Goal: Task Accomplishment & Management: Manage account settings

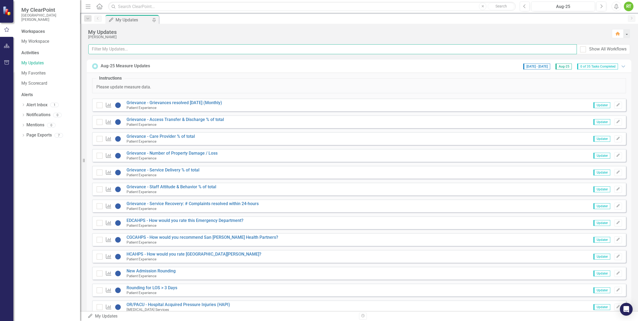
click at [101, 53] on input "text" at bounding box center [332, 49] width 489 height 10
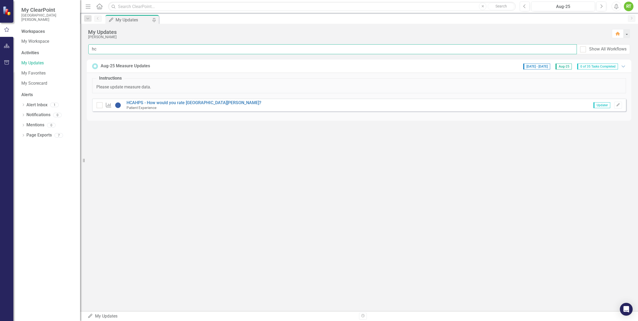
type input "h"
type input "CG"
click at [154, 101] on link "CGCAHPS - How would you recommend San [PERSON_NAME] Health Partners?" at bounding box center [203, 102] width 152 height 5
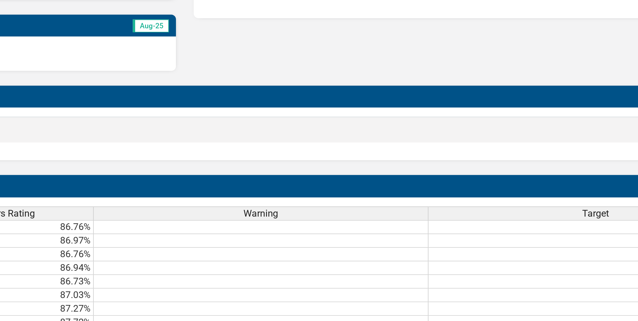
scroll to position [184, 0]
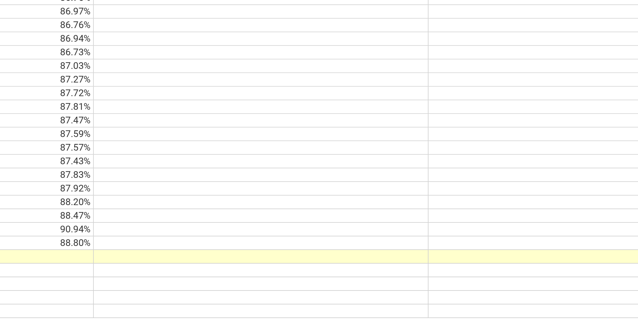
click at [298, 267] on td at bounding box center [242, 270] width 151 height 6
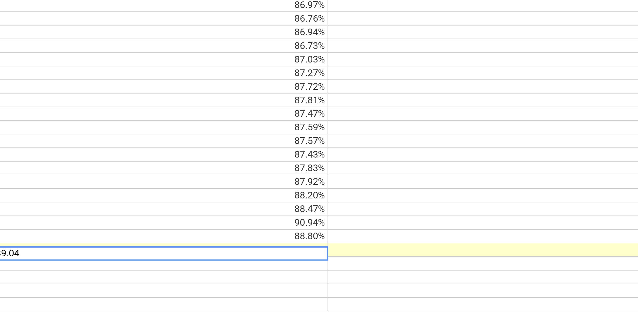
type textarea "89.04"
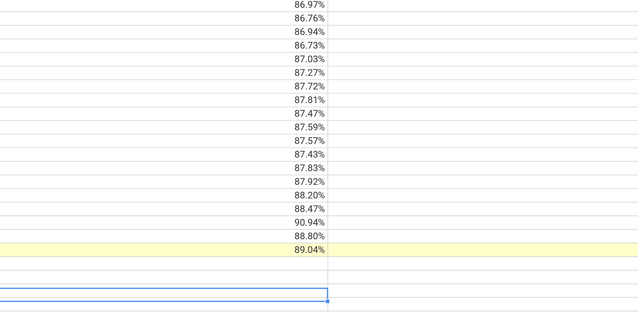
click at [227, 291] on td at bounding box center [242, 288] width 151 height 6
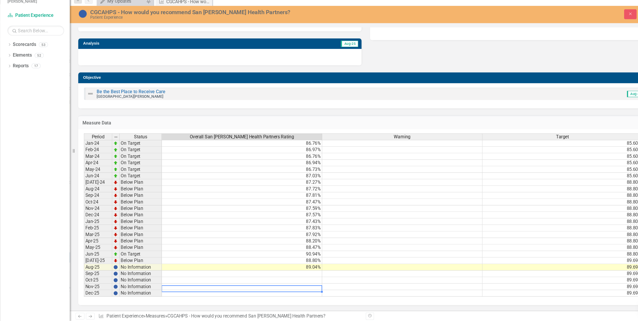
scroll to position [0, 0]
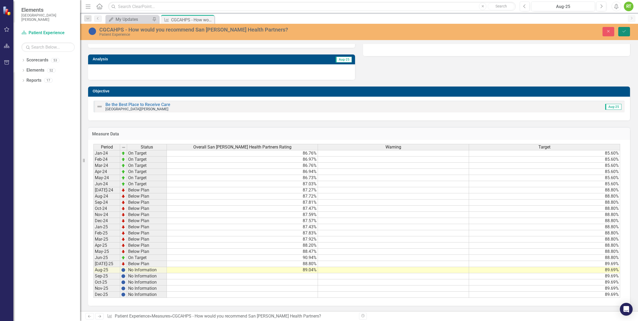
click at [623, 30] on icon "Save" at bounding box center [624, 31] width 5 height 4
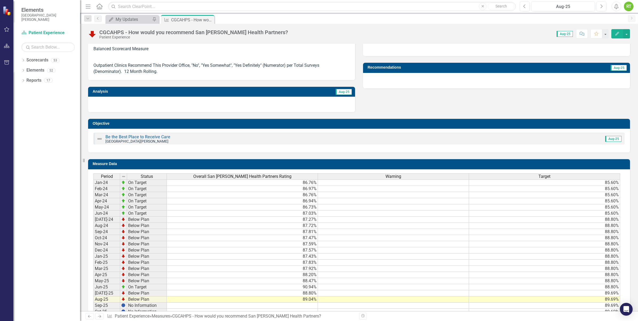
scroll to position [152, 0]
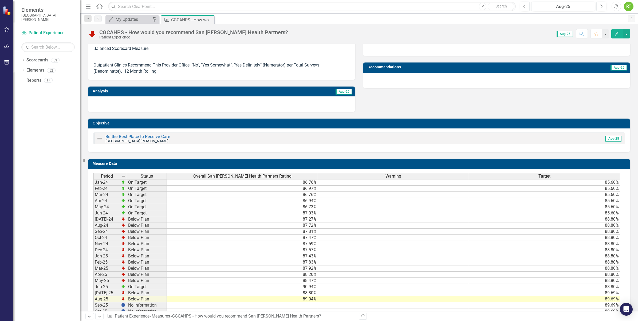
click at [611, 137] on span "Aug-25" at bounding box center [613, 139] width 16 height 6
click at [135, 136] on link "Be the Best Place to Receive Care" at bounding box center [137, 136] width 65 height 5
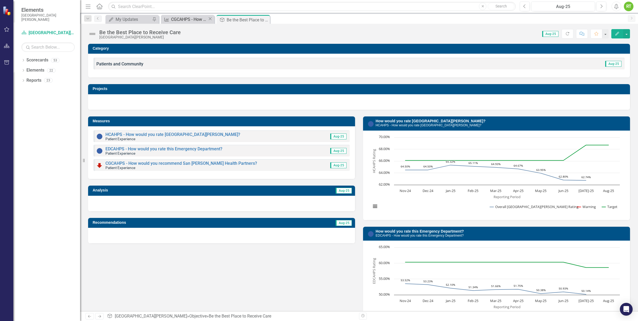
click at [194, 17] on div "CGCAHPS - How would you recommend San [PERSON_NAME] Health Partners?" at bounding box center [189, 19] width 37 height 7
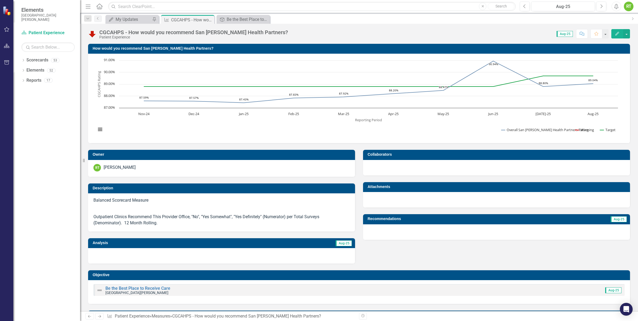
scroll to position [0, 0]
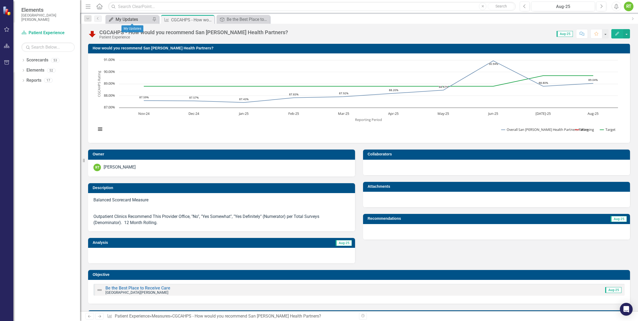
click at [119, 19] on div "My Updates" at bounding box center [133, 19] width 35 height 7
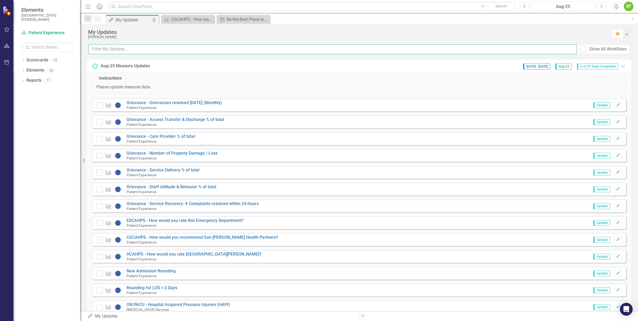
click at [135, 49] on input "text" at bounding box center [332, 49] width 489 height 10
click at [214, 221] on link "EDCAHPS - How would you rate this Emergency Department?" at bounding box center [185, 220] width 117 height 5
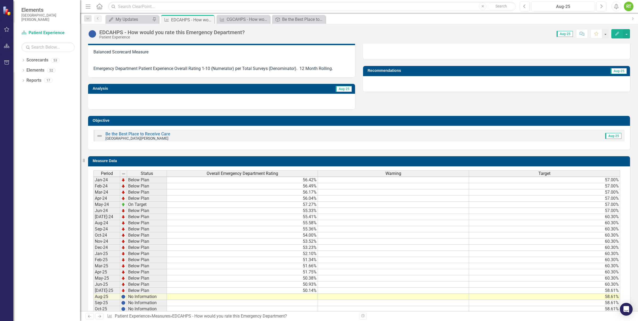
scroll to position [1, 0]
click at [304, 296] on td at bounding box center [242, 297] width 151 height 6
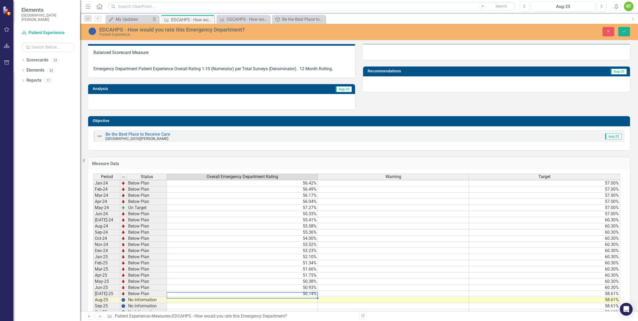
click at [93, 296] on div "Period Status Overall Emergency Department Rating Warning Target Jan-24 Below P…" at bounding box center [93, 251] width 0 height 154
click at [304, 301] on td at bounding box center [242, 300] width 151 height 6
click at [302, 300] on textarea "49.71" at bounding box center [242, 300] width 151 height 6
type textarea "49.71"
click at [622, 33] on icon "Save" at bounding box center [624, 31] width 5 height 4
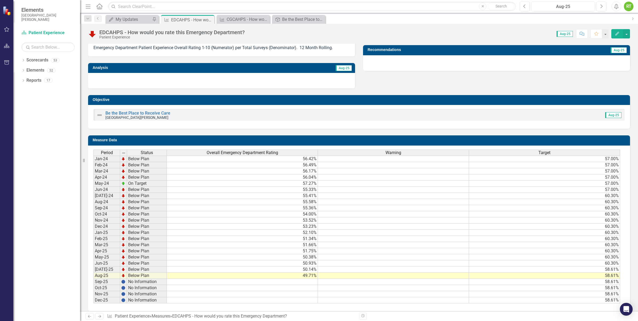
scroll to position [170, 0]
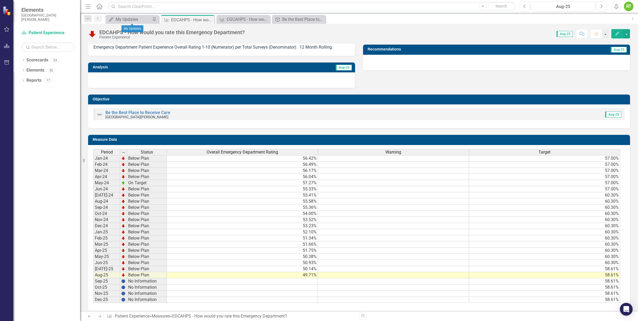
click at [137, 23] on div "My Updates My Updates Pin" at bounding box center [131, 19] width 53 height 9
click at [135, 15] on div "My Updates My Updates Pin" at bounding box center [131, 19] width 53 height 9
click at [131, 17] on div "My Updates" at bounding box center [133, 19] width 35 height 7
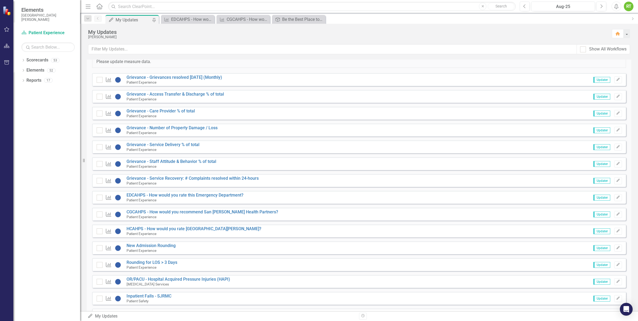
scroll to position [25, 0]
click at [170, 227] on link "HCAHPS - How would you rate [GEOGRAPHIC_DATA][PERSON_NAME]?" at bounding box center [194, 228] width 135 height 5
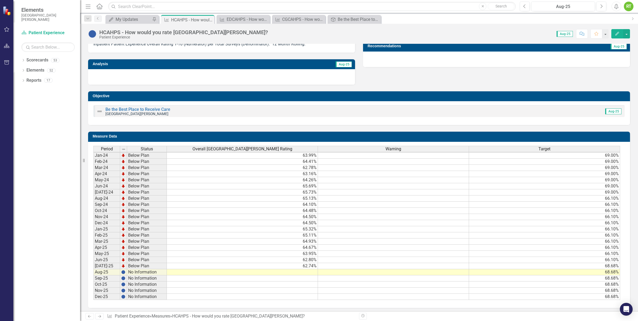
scroll to position [1, 0]
click at [291, 273] on td at bounding box center [242, 272] width 151 height 6
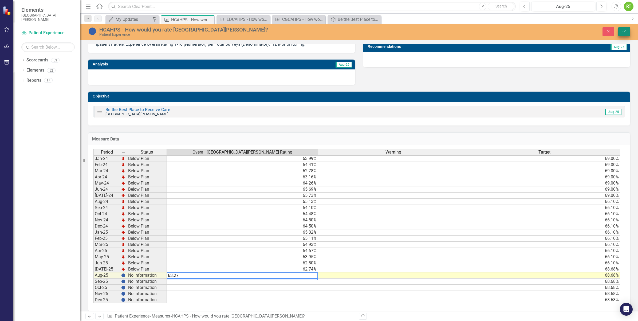
type textarea "63.27"
click at [622, 31] on icon "Save" at bounding box center [624, 31] width 5 height 4
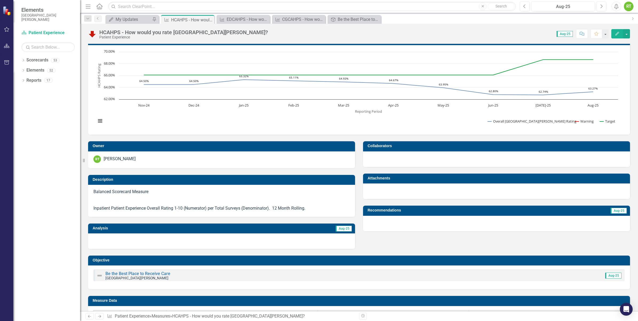
scroll to position [0, 0]
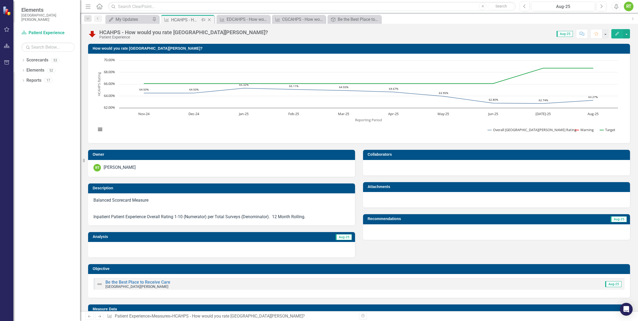
click at [210, 19] on icon "Close" at bounding box center [209, 20] width 5 height 4
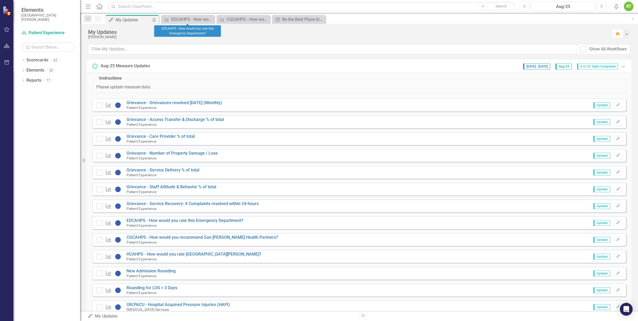
click at [0, 0] on icon "Close" at bounding box center [0, 0] width 0 height 0
click at [193, 12] on div "Menu Home Search Close Search Previous Aug-25 Next Alerts RT User Edit Profile …" at bounding box center [359, 6] width 558 height 13
click at [191, 19] on div "Be the Best Place to Receive Care" at bounding box center [189, 19] width 37 height 7
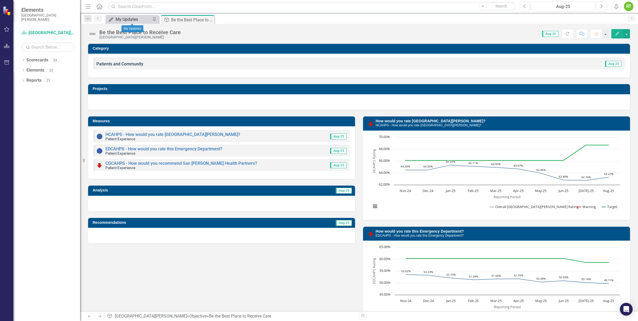
click at [137, 17] on div "My Updates" at bounding box center [133, 19] width 35 height 7
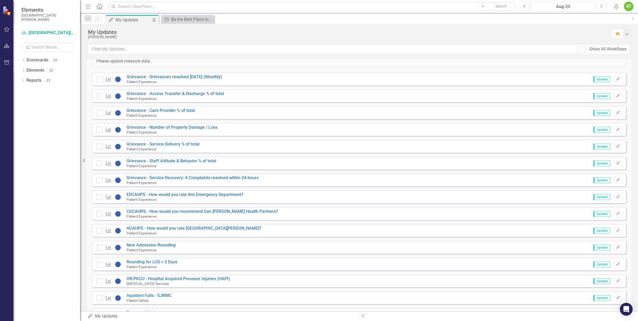
scroll to position [26, 0]
click at [593, 231] on span "Updater" at bounding box center [601, 230] width 17 height 6
click at [614, 232] on button "Edit" at bounding box center [618, 230] width 8 height 7
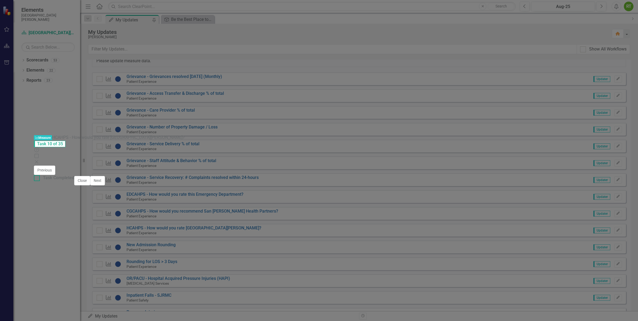
click at [37, 179] on input "Task Completed" at bounding box center [35, 176] width 3 height 3
checkbox input "true"
drag, startPoint x: 555, startPoint y: 314, endPoint x: 626, endPoint y: 313, distance: 71.6
click at [105, 186] on div "Task Completed Close Next" at bounding box center [69, 180] width 71 height 11
click at [105, 185] on button "Next" at bounding box center [97, 180] width 15 height 9
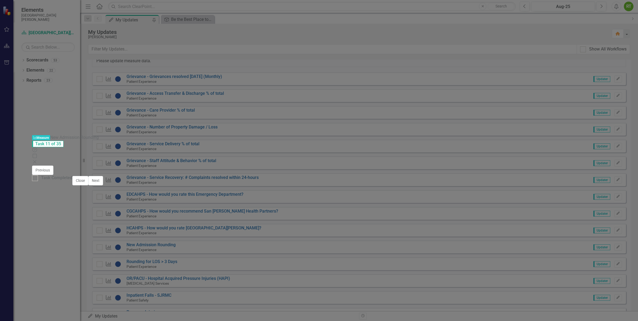
checkbox input "true"
click at [39, 160] on icon "Close" at bounding box center [36, 162] width 5 height 4
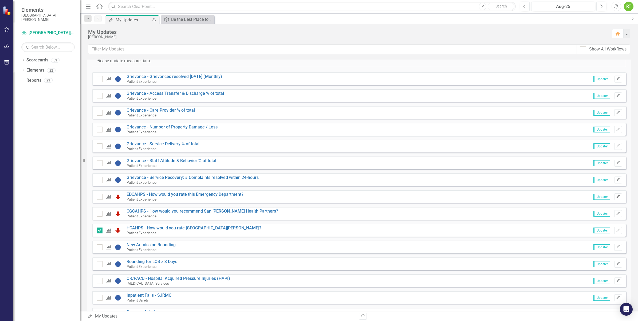
click at [618, 196] on button "Edit" at bounding box center [618, 196] width 8 height 7
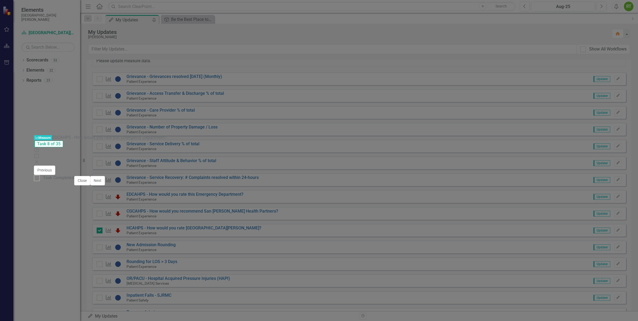
scroll to position [2, 0]
click at [105, 186] on div "Task Completed Close Next" at bounding box center [69, 180] width 71 height 11
click at [37, 179] on input "Task Completed" at bounding box center [35, 176] width 3 height 3
checkbox input "true"
click at [105, 185] on button "Next" at bounding box center [97, 180] width 15 height 9
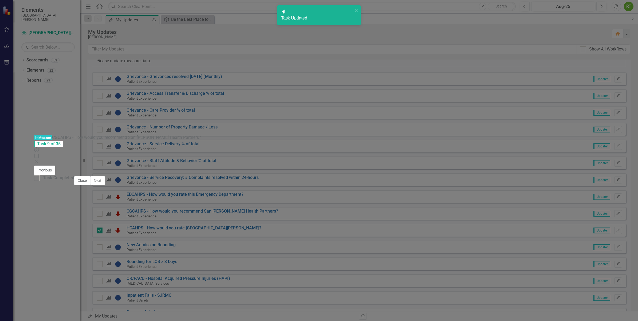
checkbox input "true"
click at [40, 181] on div at bounding box center [37, 178] width 6 height 6
click at [37, 179] on input "Task Completed" at bounding box center [35, 176] width 3 height 3
checkbox input "true"
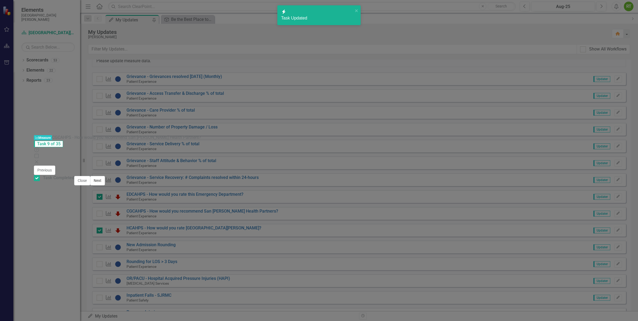
click at [105, 185] on button "Next" at bounding box center [97, 180] width 15 height 9
checkbox input "true"
click at [39, 135] on div "Measure Measure HCAHPS - How would you rate [GEOGRAPHIC_DATA][PERSON_NAME]? Tas…" at bounding box center [319, 161] width 570 height 52
click at [39, 160] on icon "Close" at bounding box center [36, 162] width 5 height 4
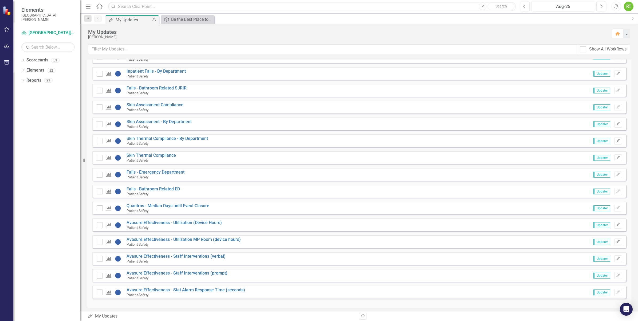
scroll to position [388, 0]
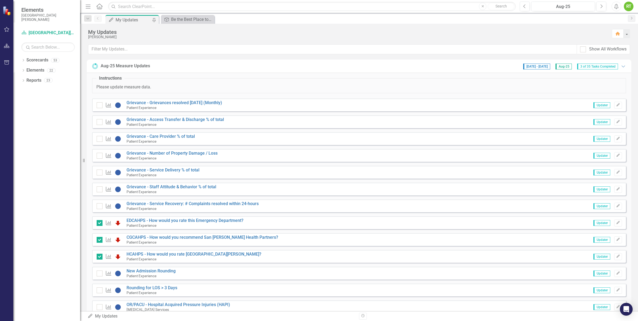
scroll to position [388, 0]
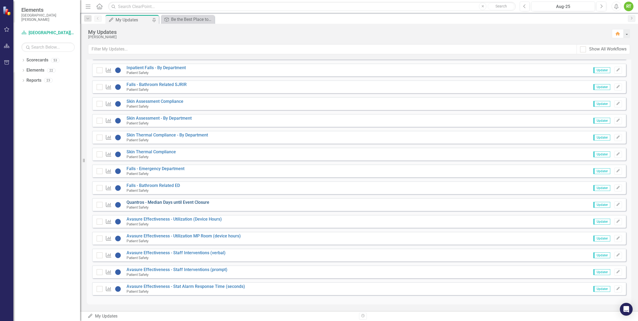
click at [191, 205] on link "Quantros - Median Days until Event Closure" at bounding box center [168, 202] width 83 height 5
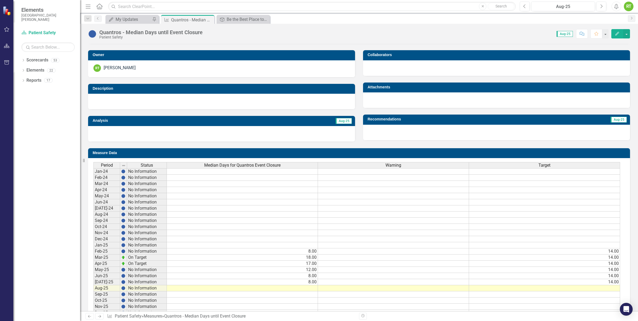
scroll to position [122, 0]
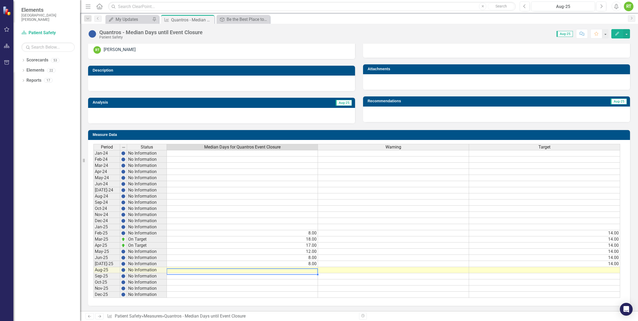
click at [311, 268] on td at bounding box center [242, 270] width 151 height 6
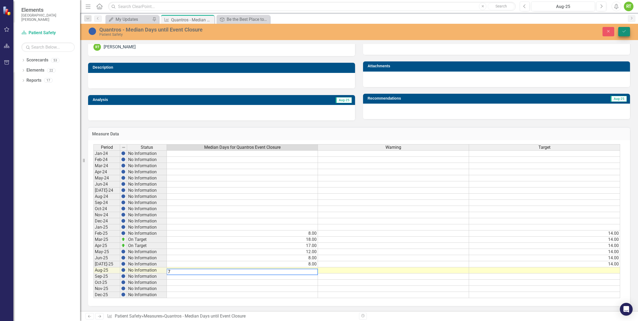
type textarea "7"
click at [621, 31] on button "Save" at bounding box center [624, 31] width 12 height 9
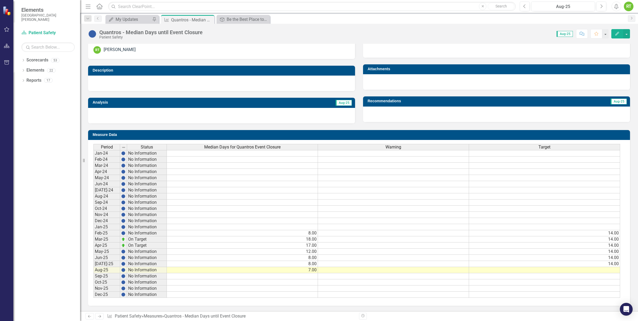
click at [600, 263] on td "14.00" at bounding box center [544, 264] width 151 height 6
click at [610, 263] on td "14.00" at bounding box center [544, 264] width 151 height 6
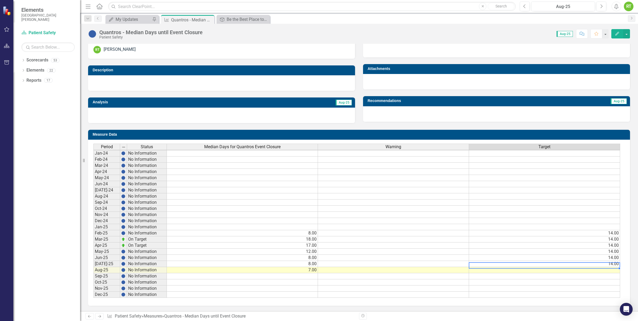
scroll to position [1, 3]
drag, startPoint x: 616, startPoint y: 262, endPoint x: 610, endPoint y: 288, distance: 25.7
click at [93, 288] on div "Period Status Median Days for Quantros Event Closure Warning Target Jan-24 No I…" at bounding box center [93, 219] width 0 height 154
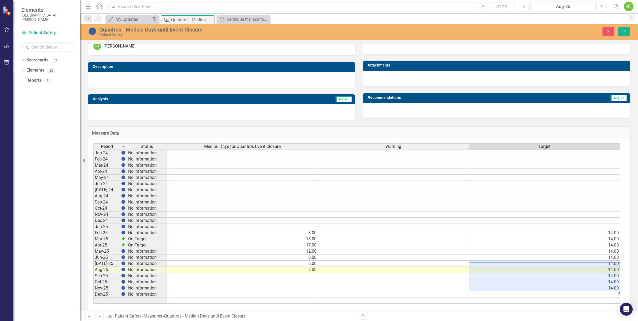
type textarea "14"
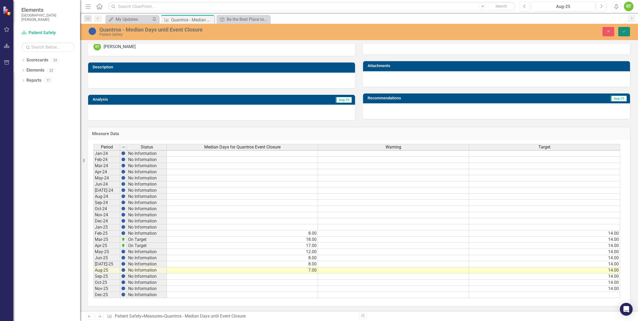
click at [618, 32] on button "Save" at bounding box center [624, 31] width 12 height 9
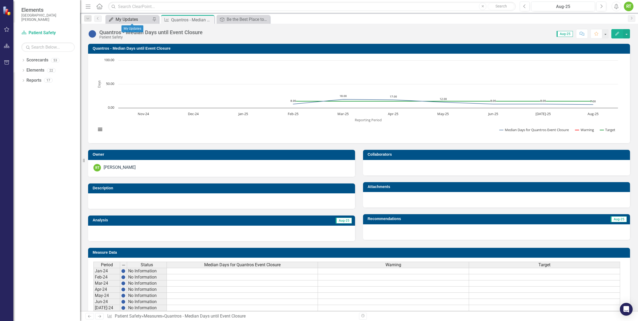
click at [132, 19] on div "My Updates" at bounding box center [133, 19] width 35 height 7
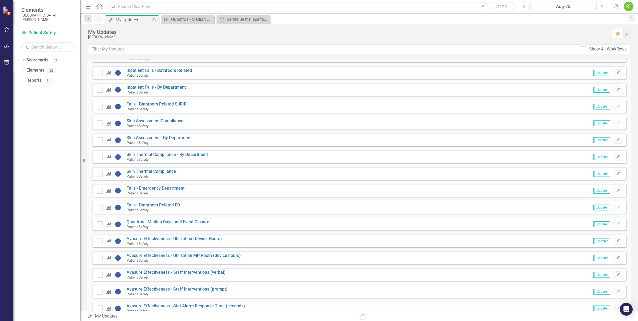
scroll to position [388, 0]
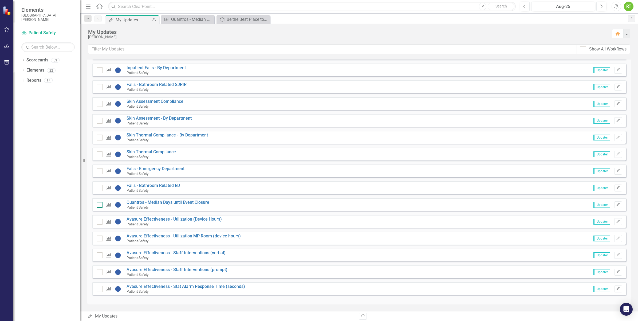
click at [100, 207] on div at bounding box center [100, 205] width 6 height 6
click at [100, 205] on input "checkbox" at bounding box center [98, 203] width 3 height 3
checkbox input "true"
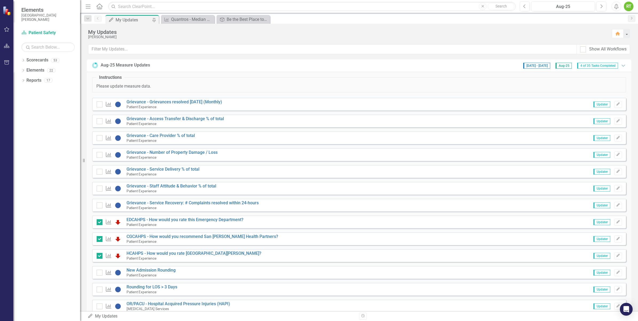
scroll to position [0, 0]
